Goal: Book appointment/travel/reservation

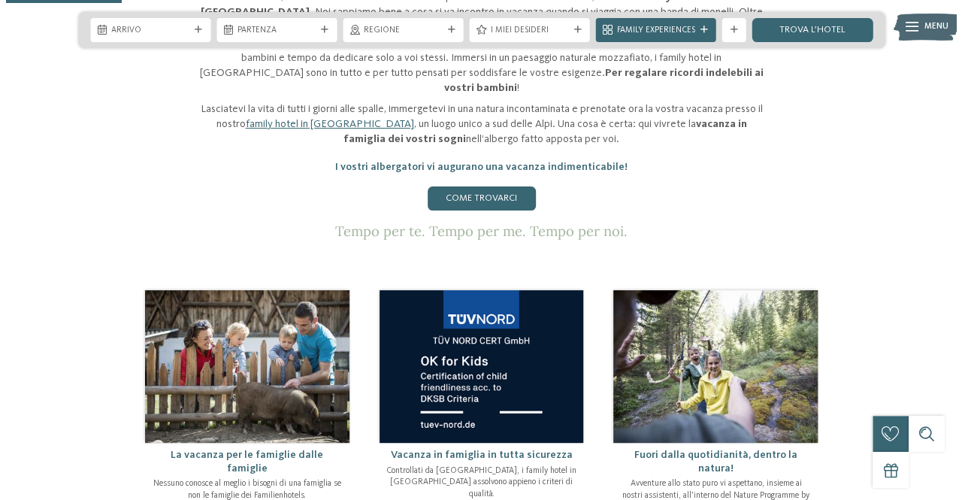
scroll to position [299, 0]
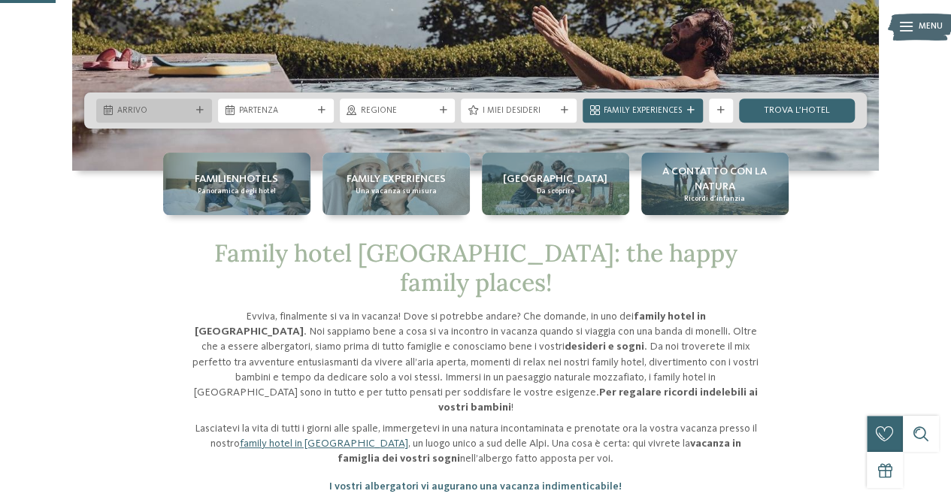
click at [194, 102] on div "Arrivo" at bounding box center [154, 110] width 116 height 24
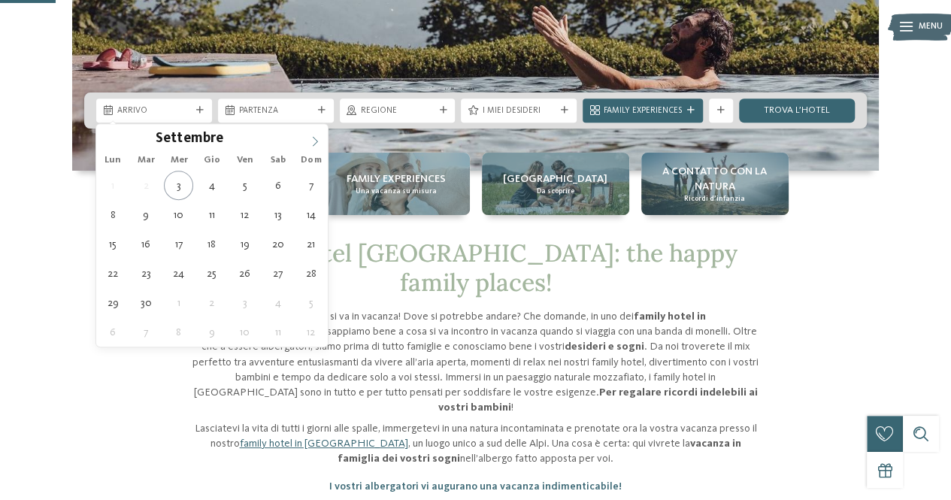
click at [317, 138] on icon at bounding box center [315, 141] width 11 height 11
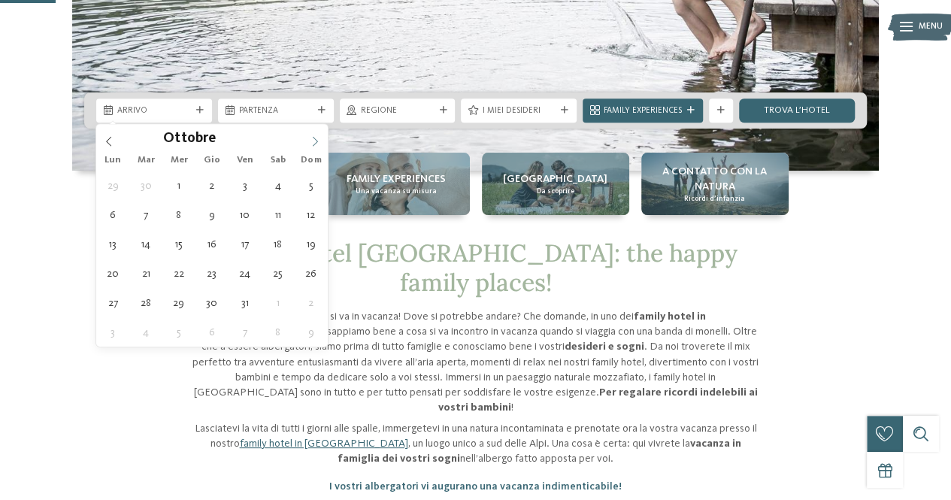
click at [317, 138] on icon at bounding box center [315, 141] width 11 height 11
type div "[DATE]"
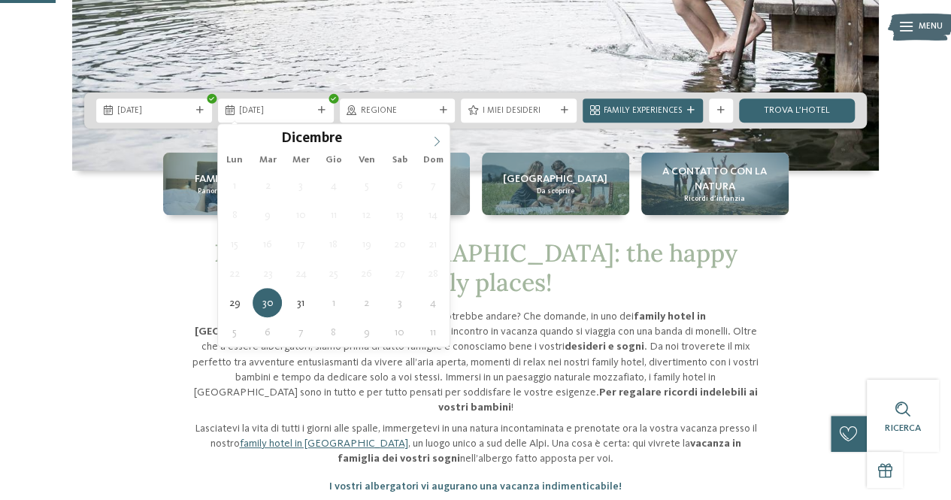
type input "****"
click at [438, 133] on span at bounding box center [437, 137] width 26 height 26
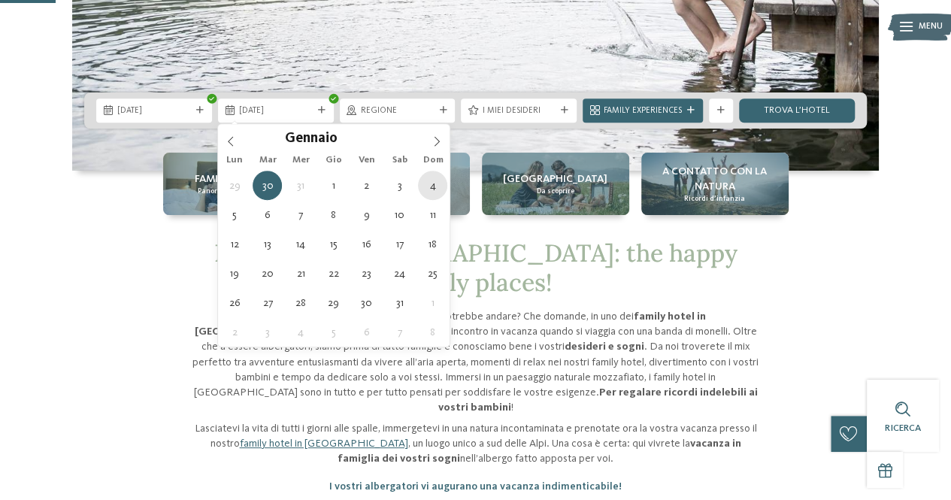
type div "[DATE]"
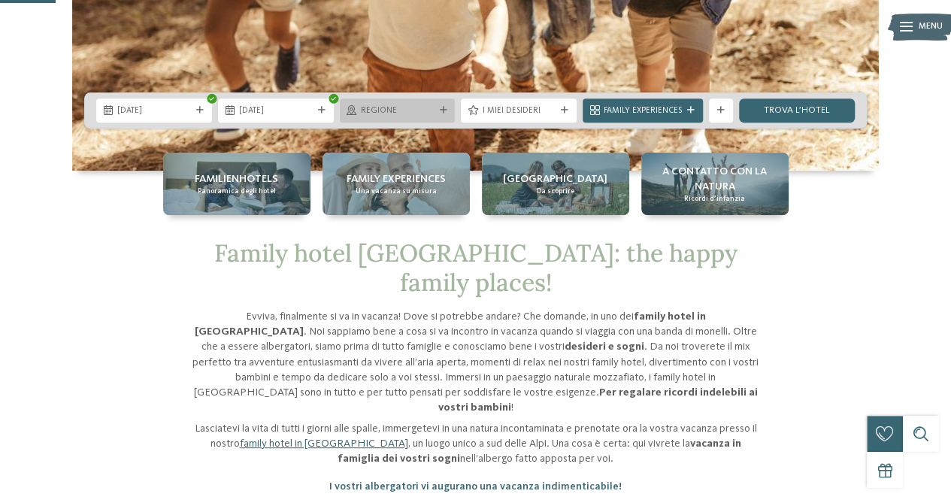
click at [447, 109] on div at bounding box center [443, 111] width 12 height 8
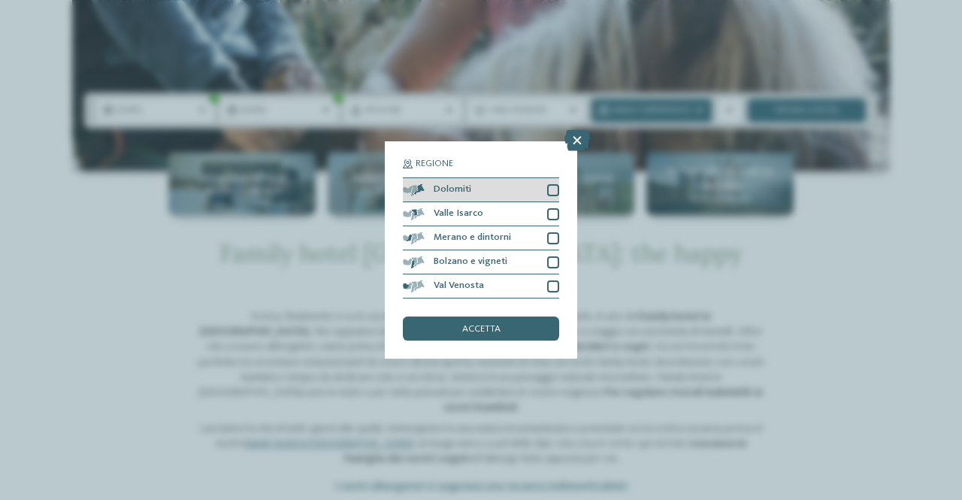
click at [547, 189] on div at bounding box center [553, 190] width 12 height 12
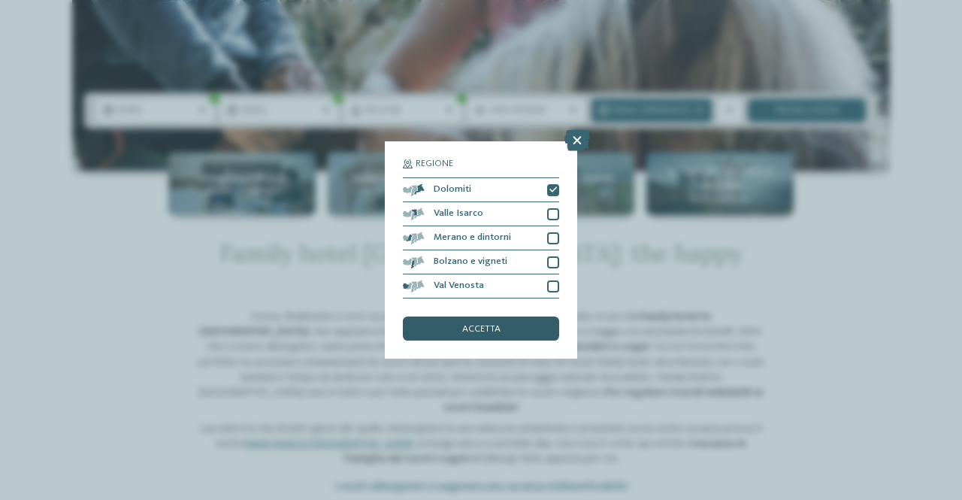
click at [486, 326] on span "accetta" at bounding box center [481, 330] width 38 height 10
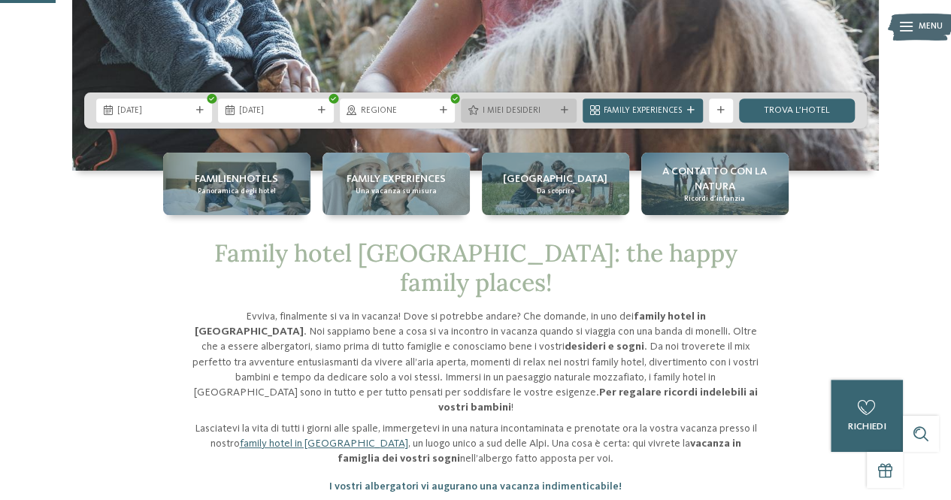
click at [562, 111] on icon at bounding box center [565, 111] width 8 height 8
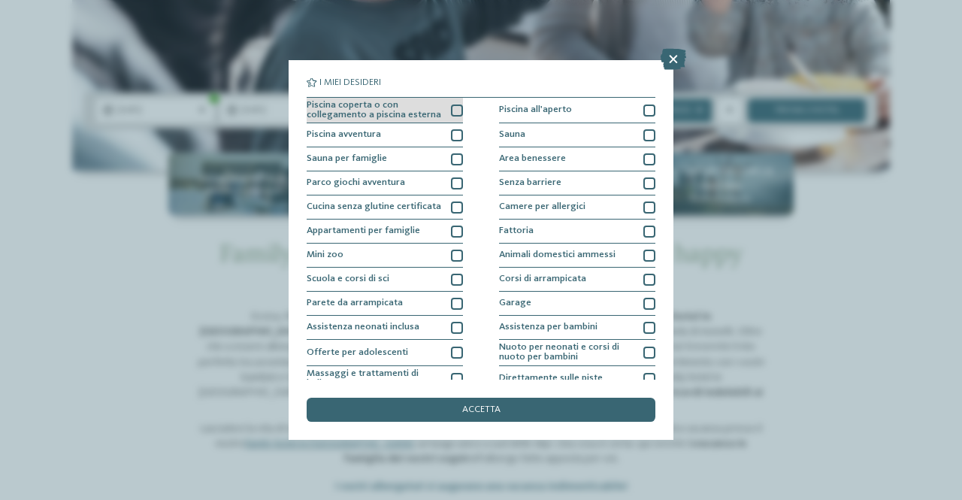
click at [456, 105] on div at bounding box center [457, 111] width 12 height 12
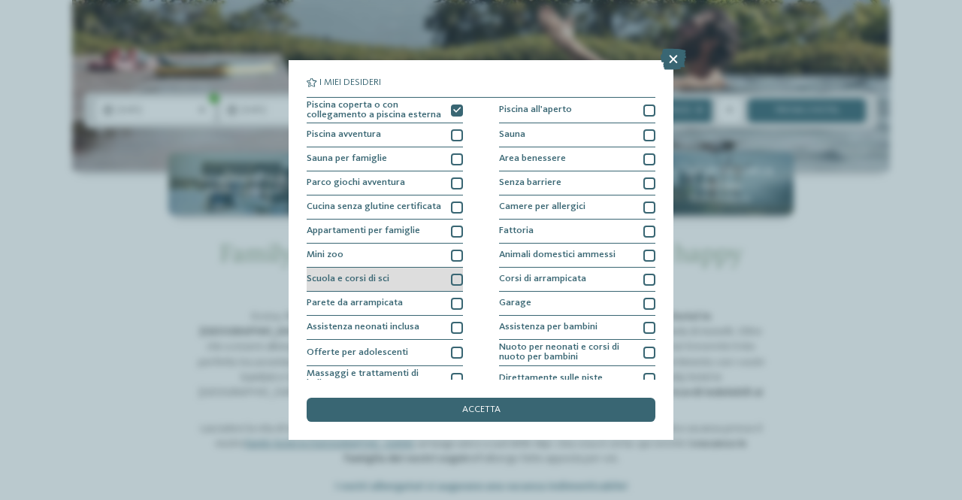
click at [451, 282] on div at bounding box center [457, 280] width 12 height 12
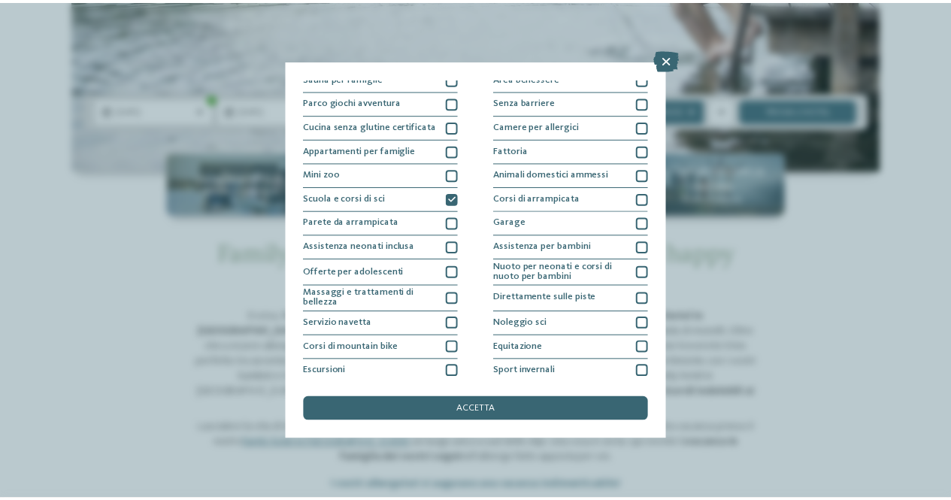
scroll to position [100, 0]
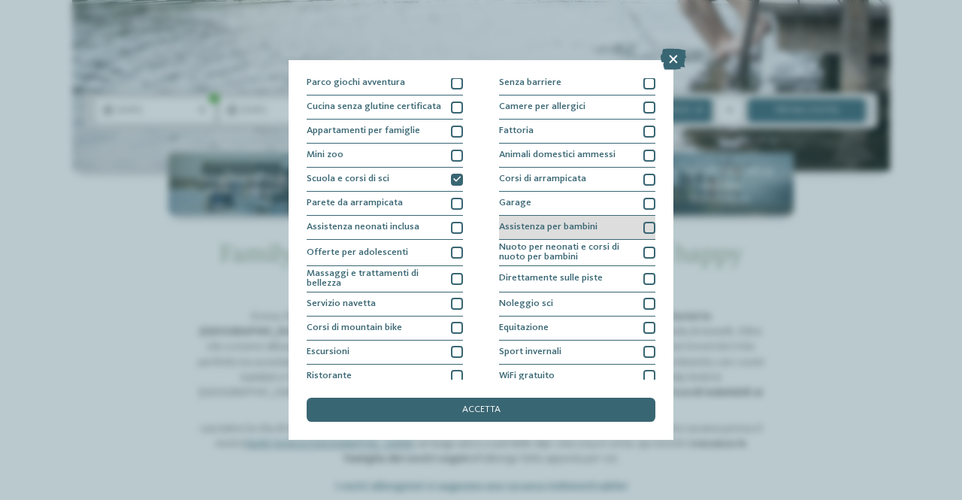
click at [647, 232] on div at bounding box center [650, 228] width 12 height 12
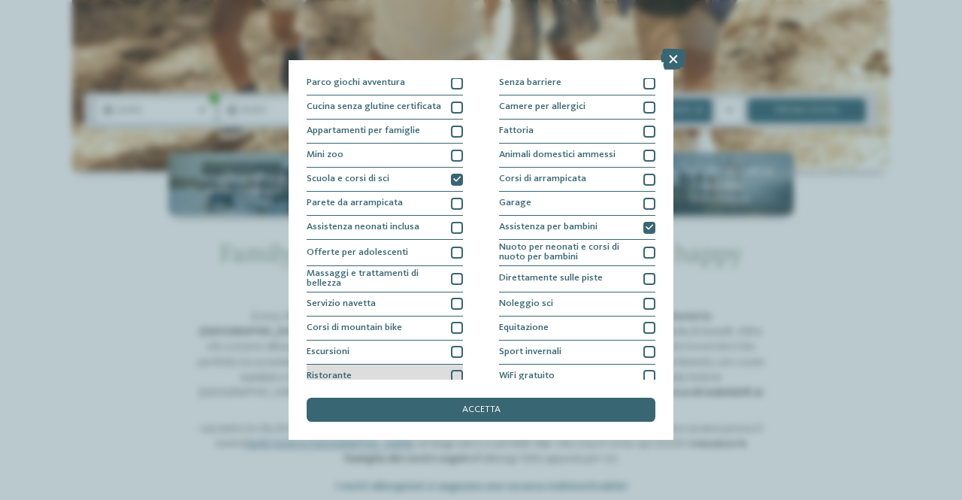
click at [451, 375] on div at bounding box center [457, 376] width 12 height 12
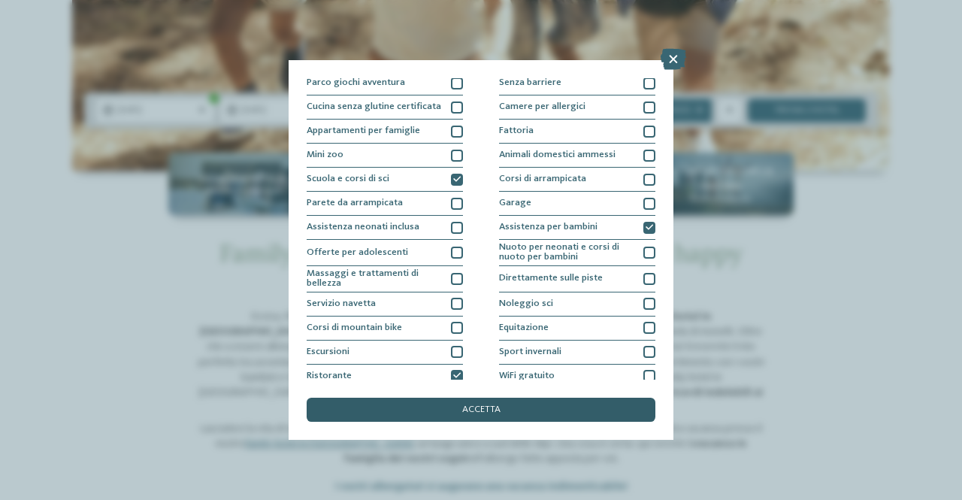
click at [481, 417] on div "accetta" at bounding box center [481, 410] width 349 height 24
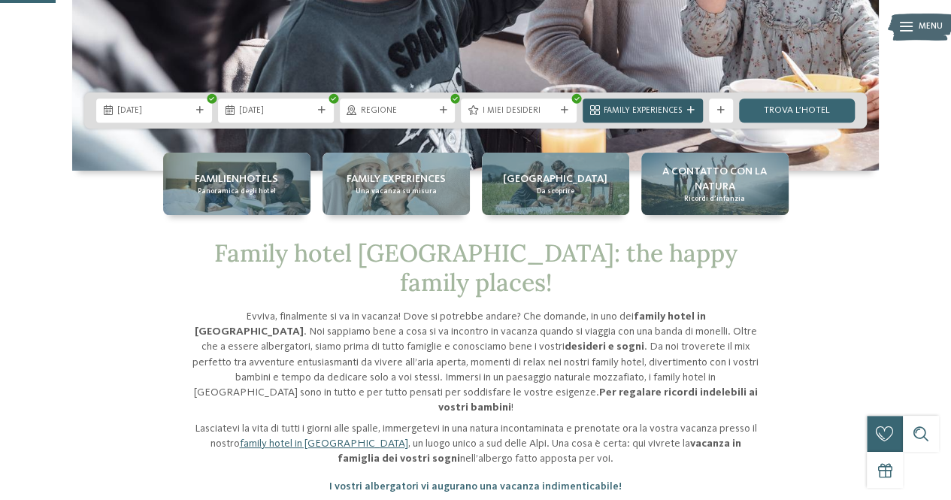
drag, startPoint x: 695, startPoint y: 118, endPoint x: 680, endPoint y: 105, distance: 20.2
click at [680, 105] on div "Family Experiences" at bounding box center [643, 110] width 120 height 24
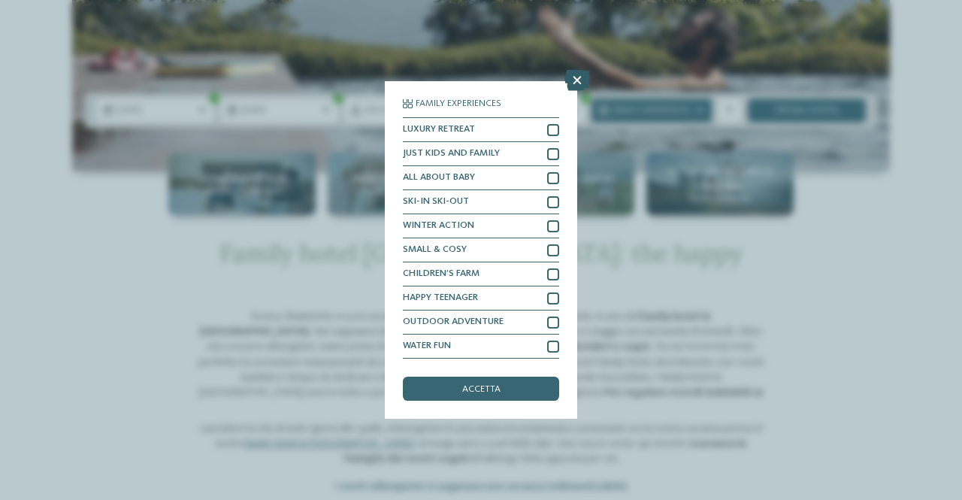
click at [577, 88] on icon at bounding box center [578, 80] width 26 height 21
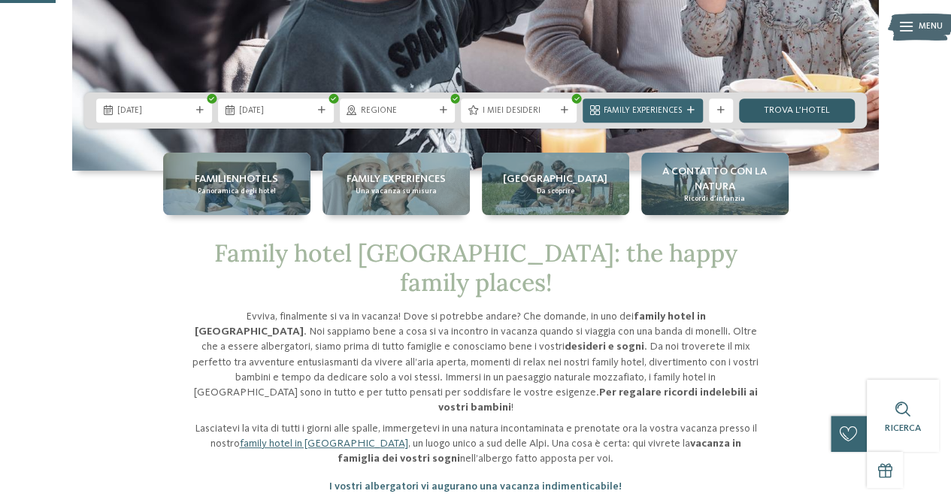
drag, startPoint x: 577, startPoint y: 88, endPoint x: 797, endPoint y: 105, distance: 220.9
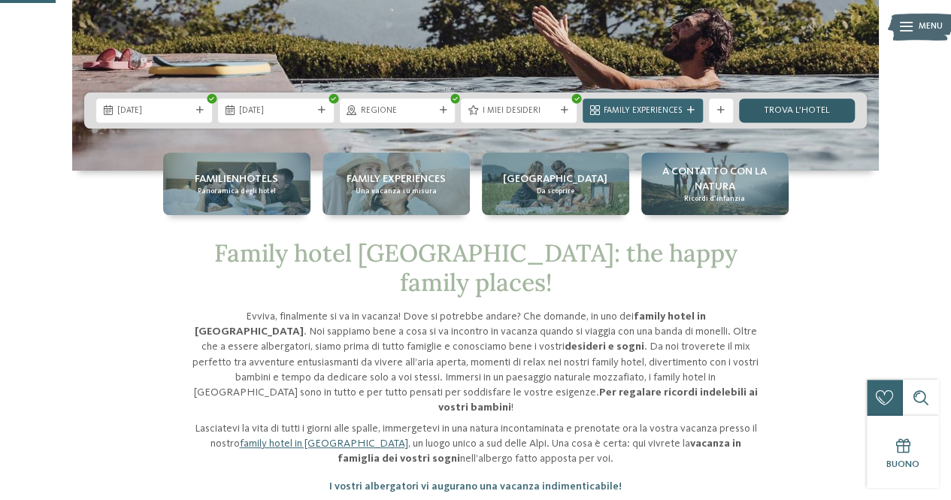
click at [797, 105] on link "trova l’hotel" at bounding box center [797, 110] width 116 height 24
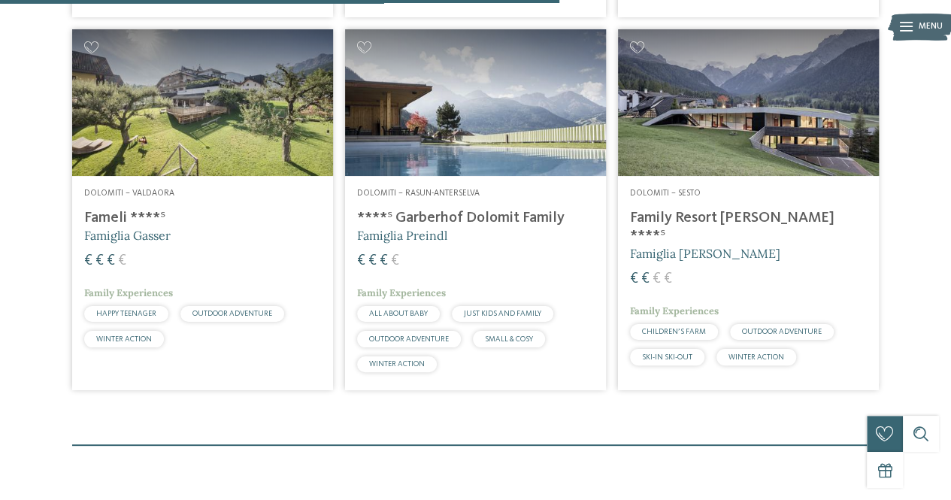
scroll to position [874, 0]
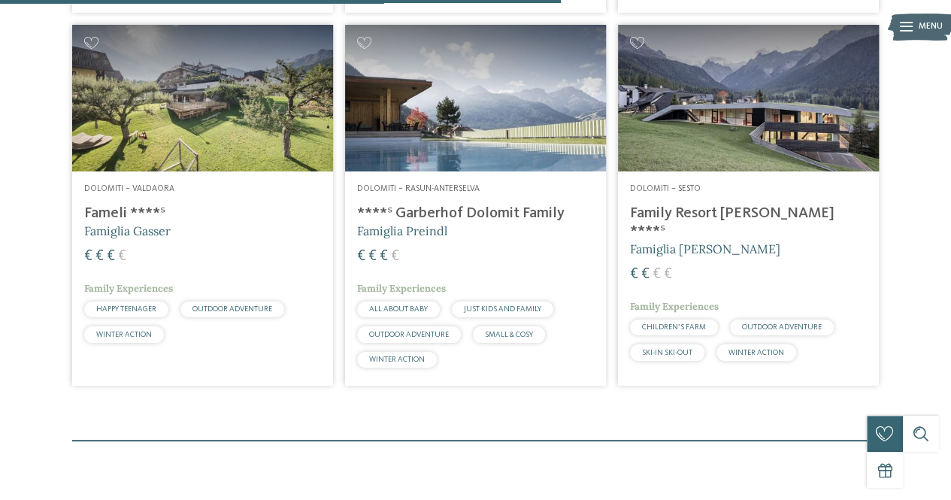
click at [423, 214] on h4 "****ˢ Garberhof Dolomit Family" at bounding box center [475, 214] width 237 height 18
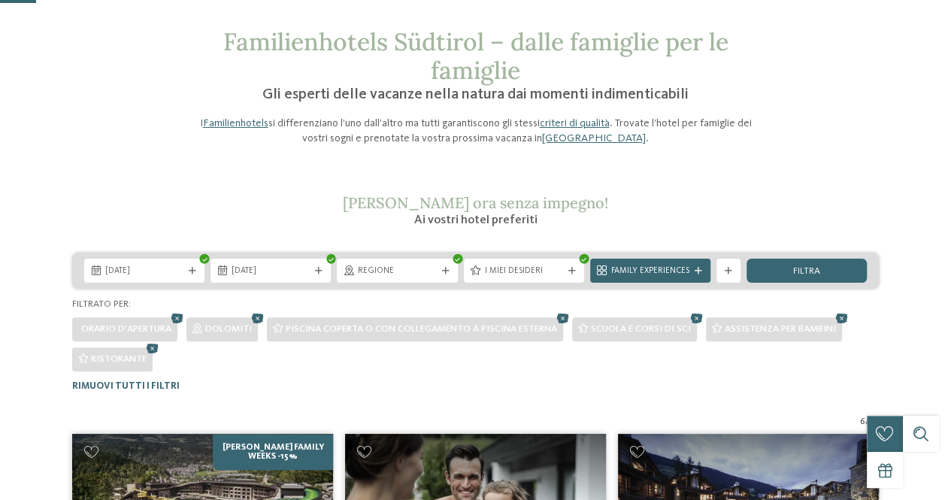
scroll to position [0, 0]
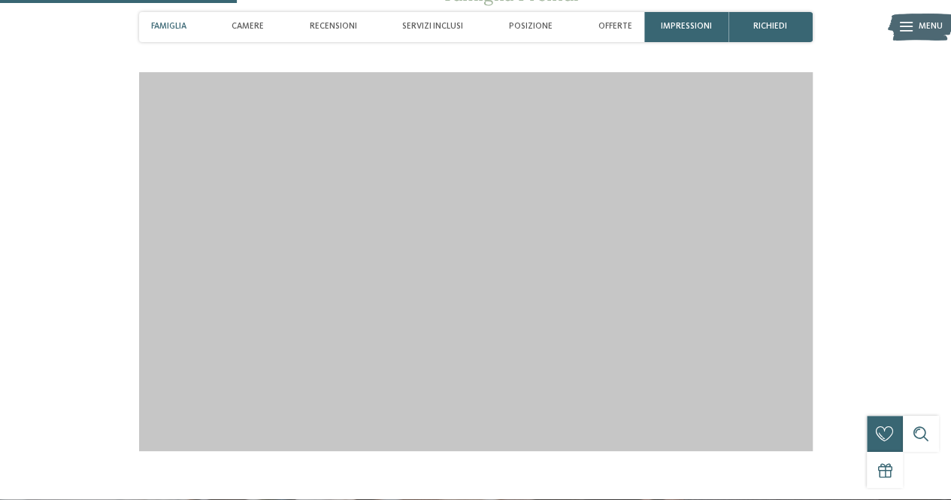
scroll to position [1326, 0]
